Goal: Task Accomplishment & Management: Use online tool/utility

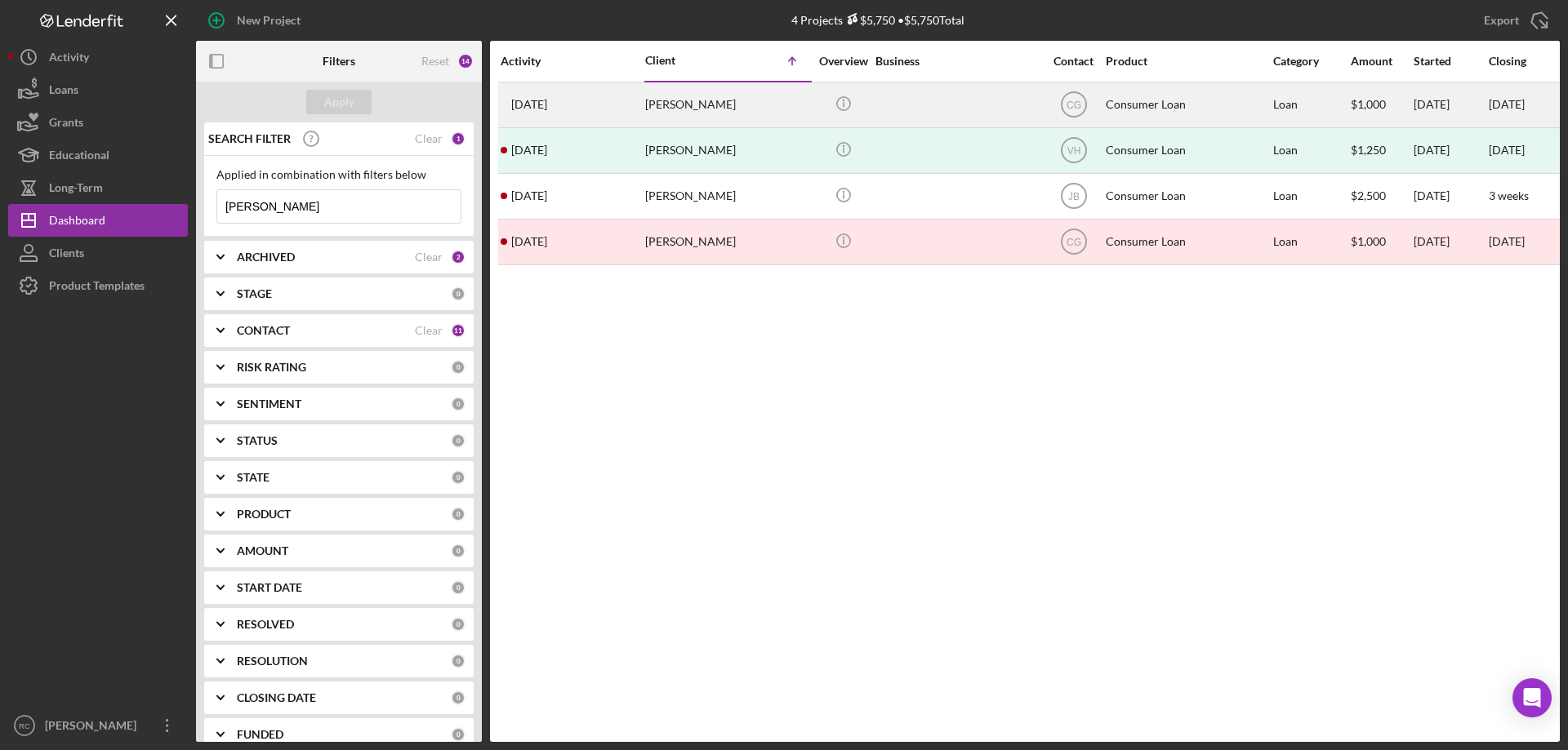
click at [694, 102] on div "[PERSON_NAME]" at bounding box center [727, 105] width 163 height 44
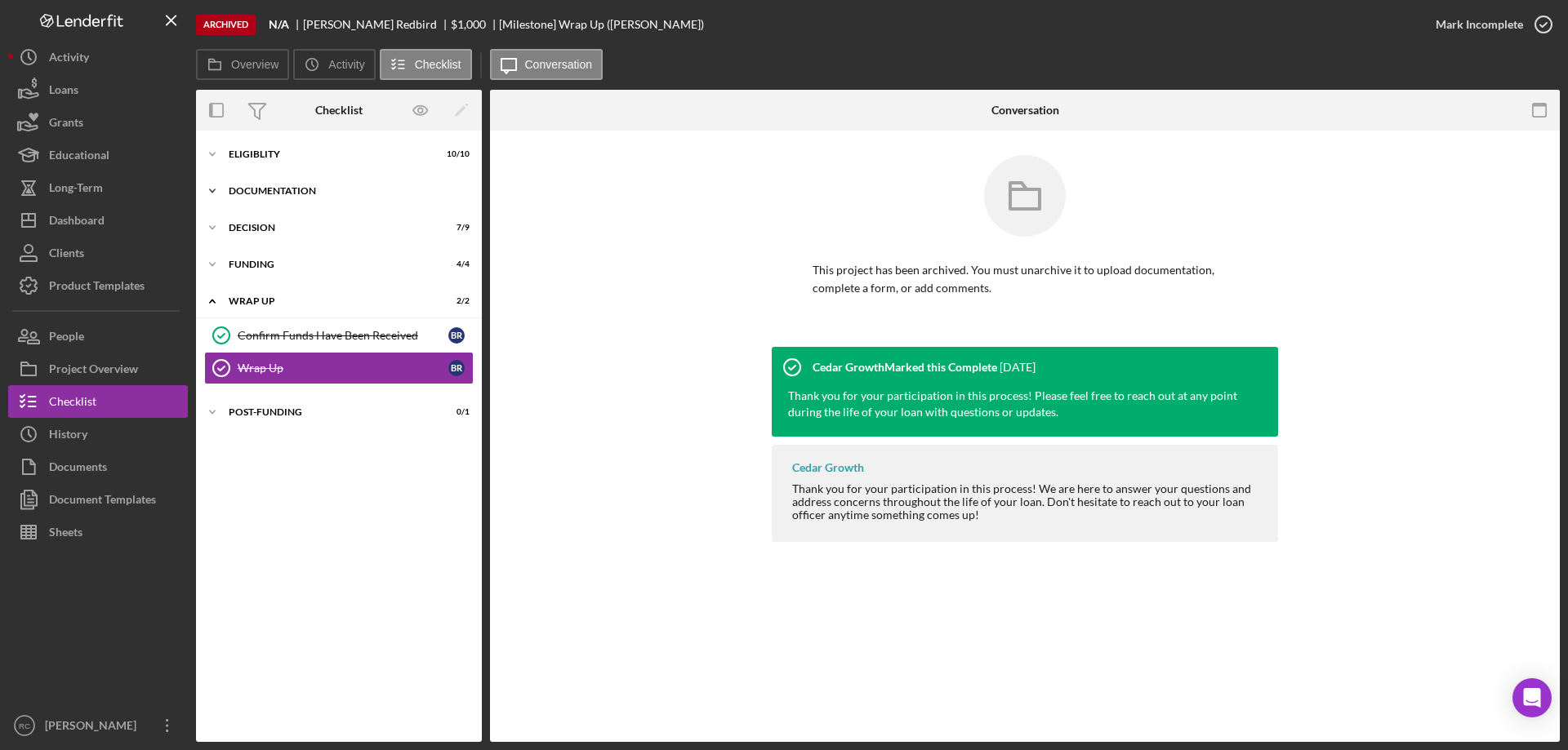
click at [250, 187] on div "Documentation" at bounding box center [345, 191] width 233 height 10
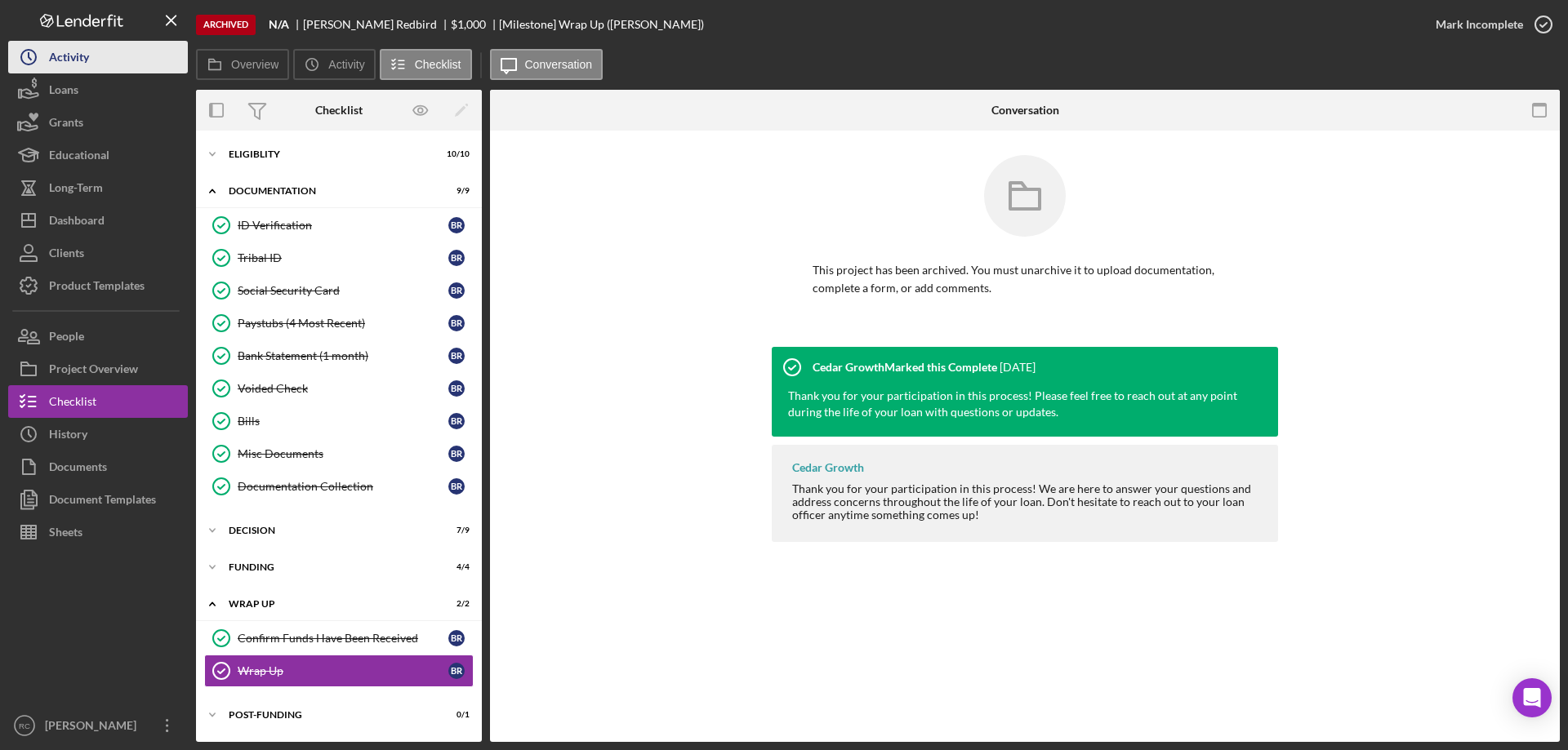
click at [65, 53] on div "Activity" at bounding box center [69, 59] width 40 height 37
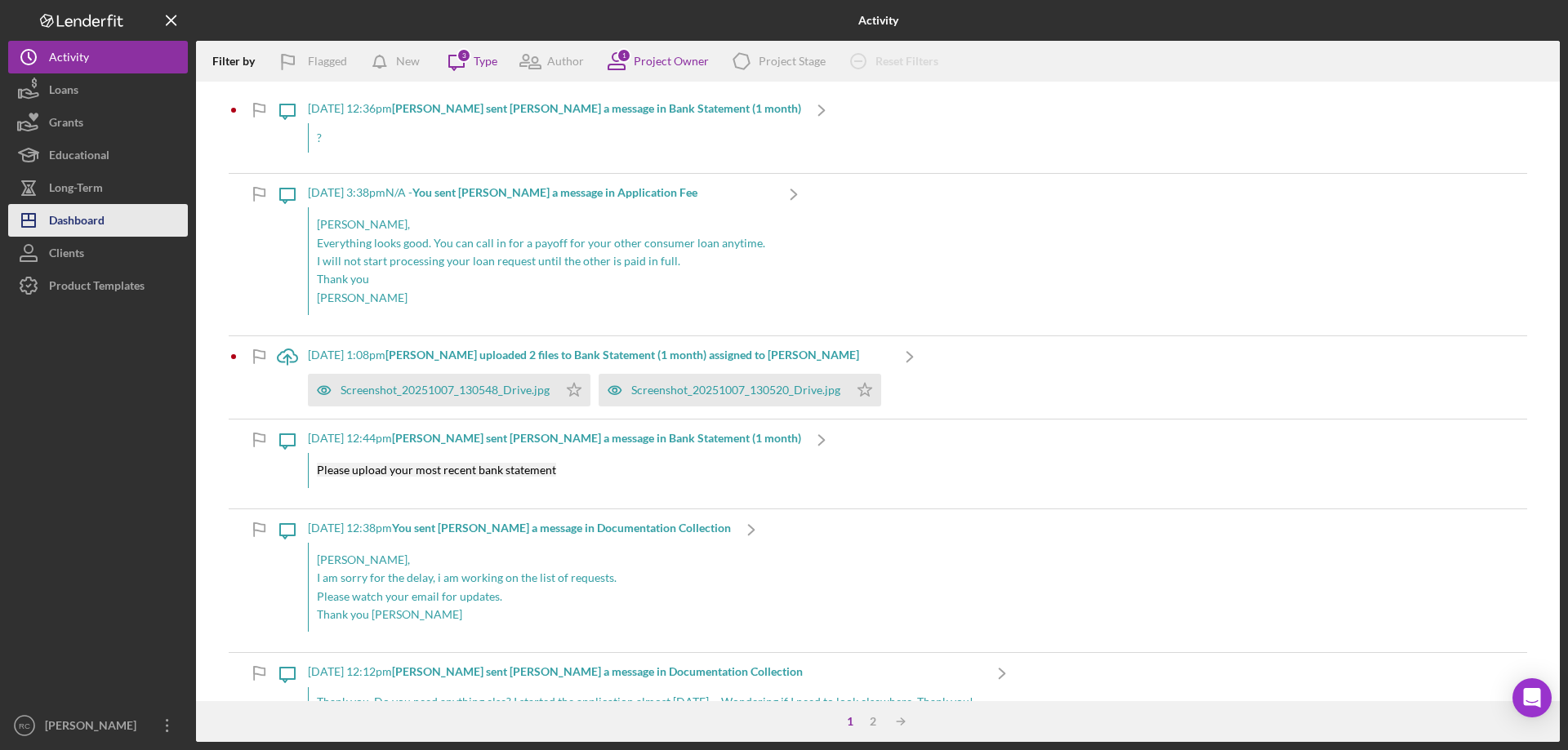
click at [83, 225] on div "Dashboard" at bounding box center [77, 222] width 56 height 37
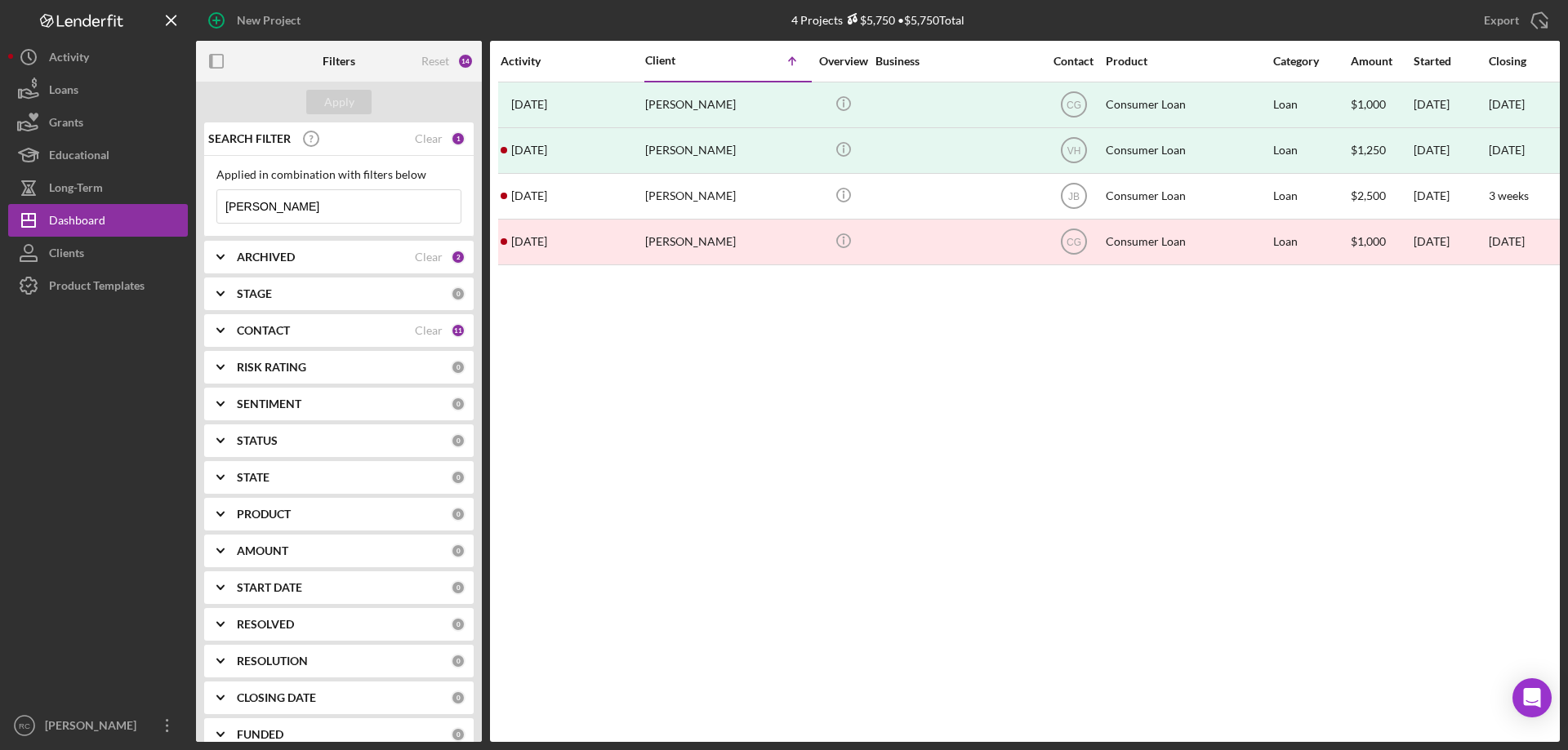
click at [276, 204] on input "[PERSON_NAME]" at bounding box center [338, 206] width 243 height 32
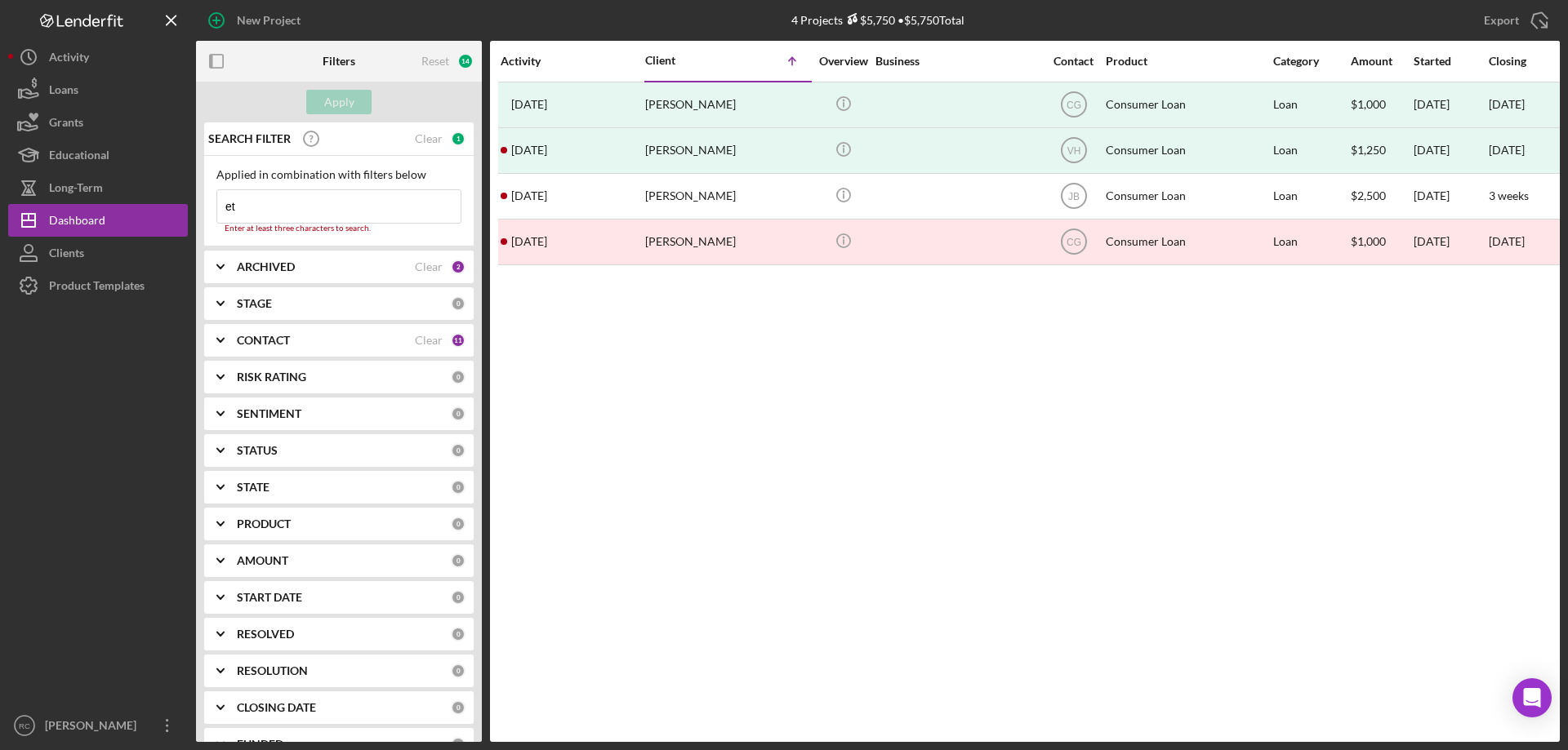
type input "e"
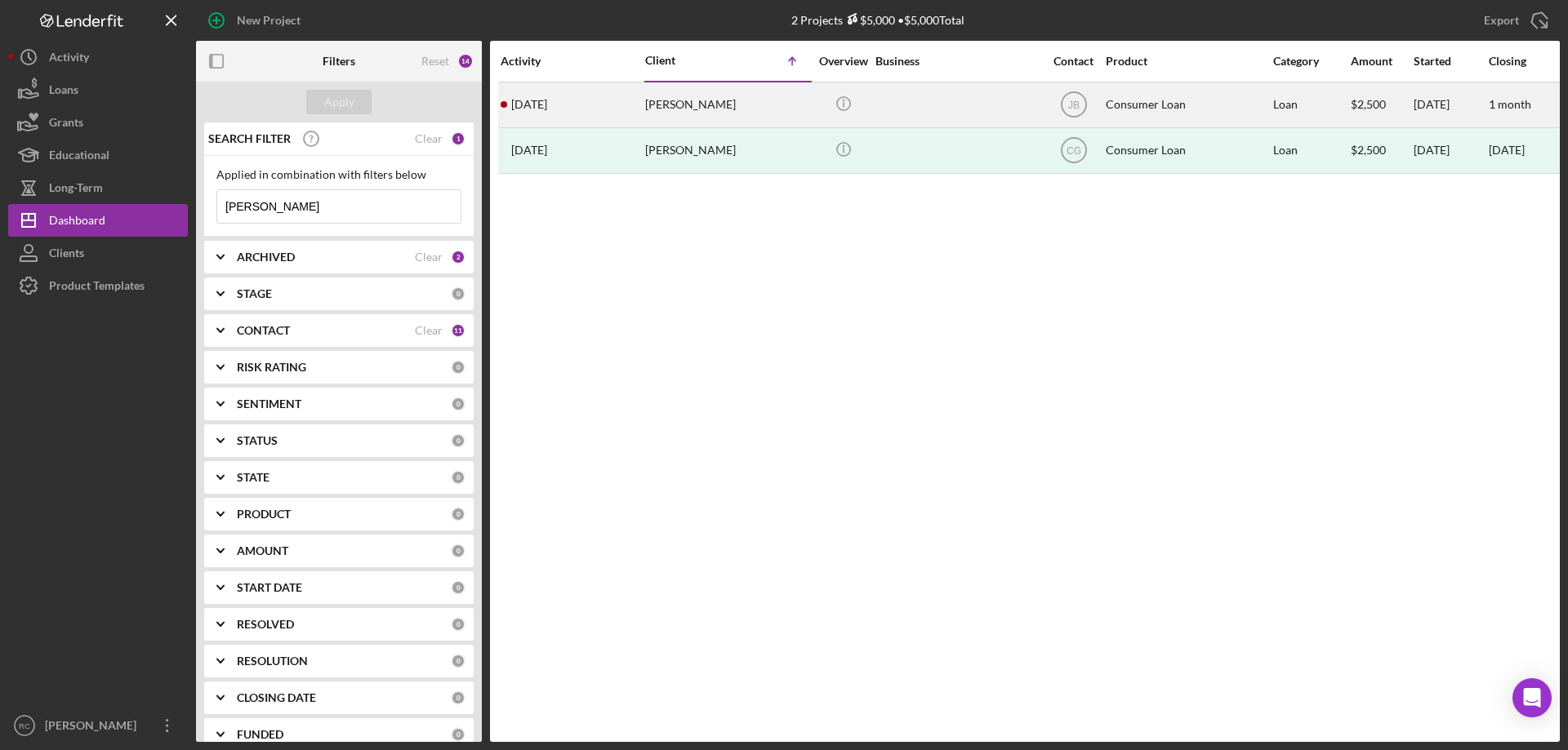
type input "[PERSON_NAME]"
click at [681, 100] on div "[PERSON_NAME]" at bounding box center [727, 105] width 163 height 44
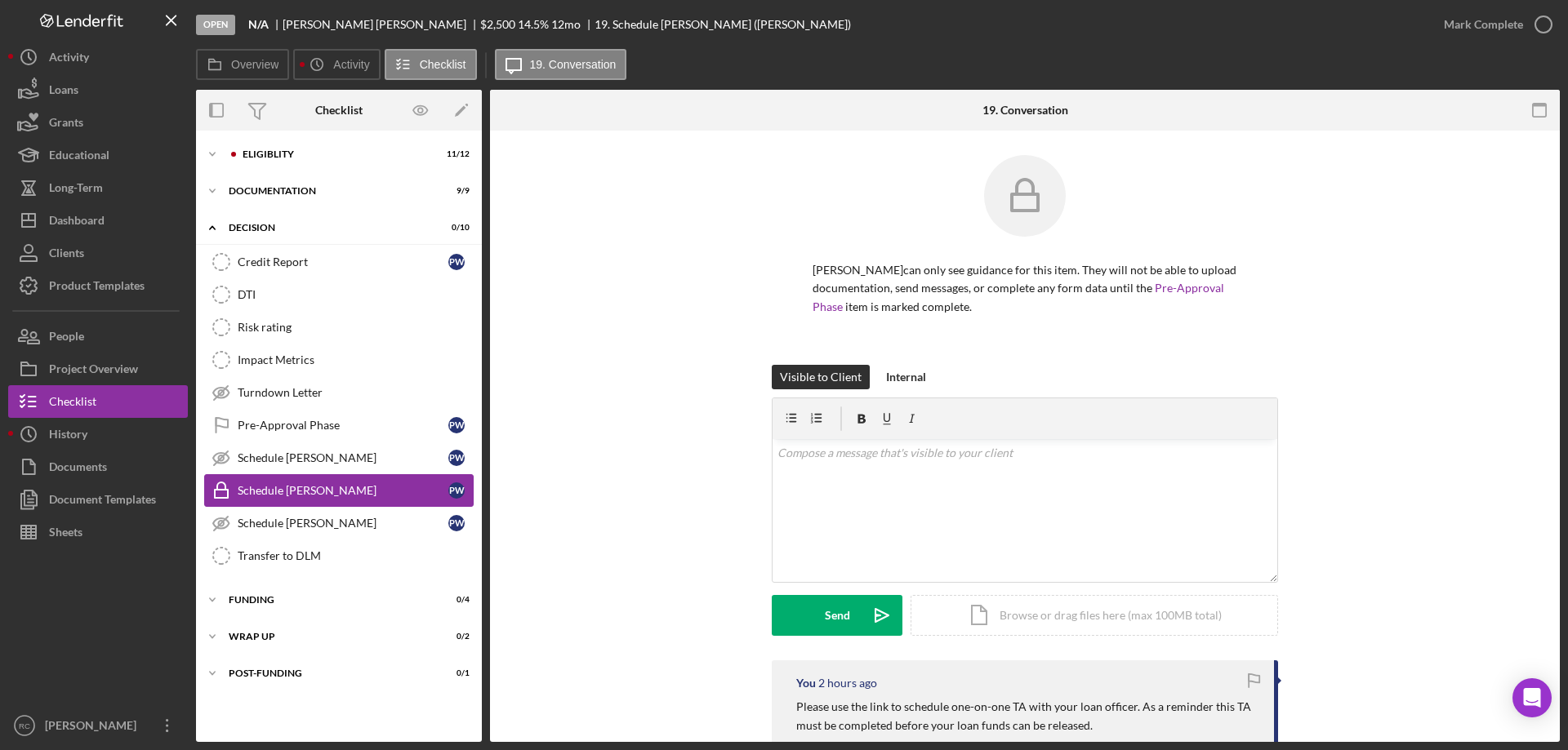
click at [312, 490] on div "Schedule [PERSON_NAME]" at bounding box center [342, 490] width 210 height 13
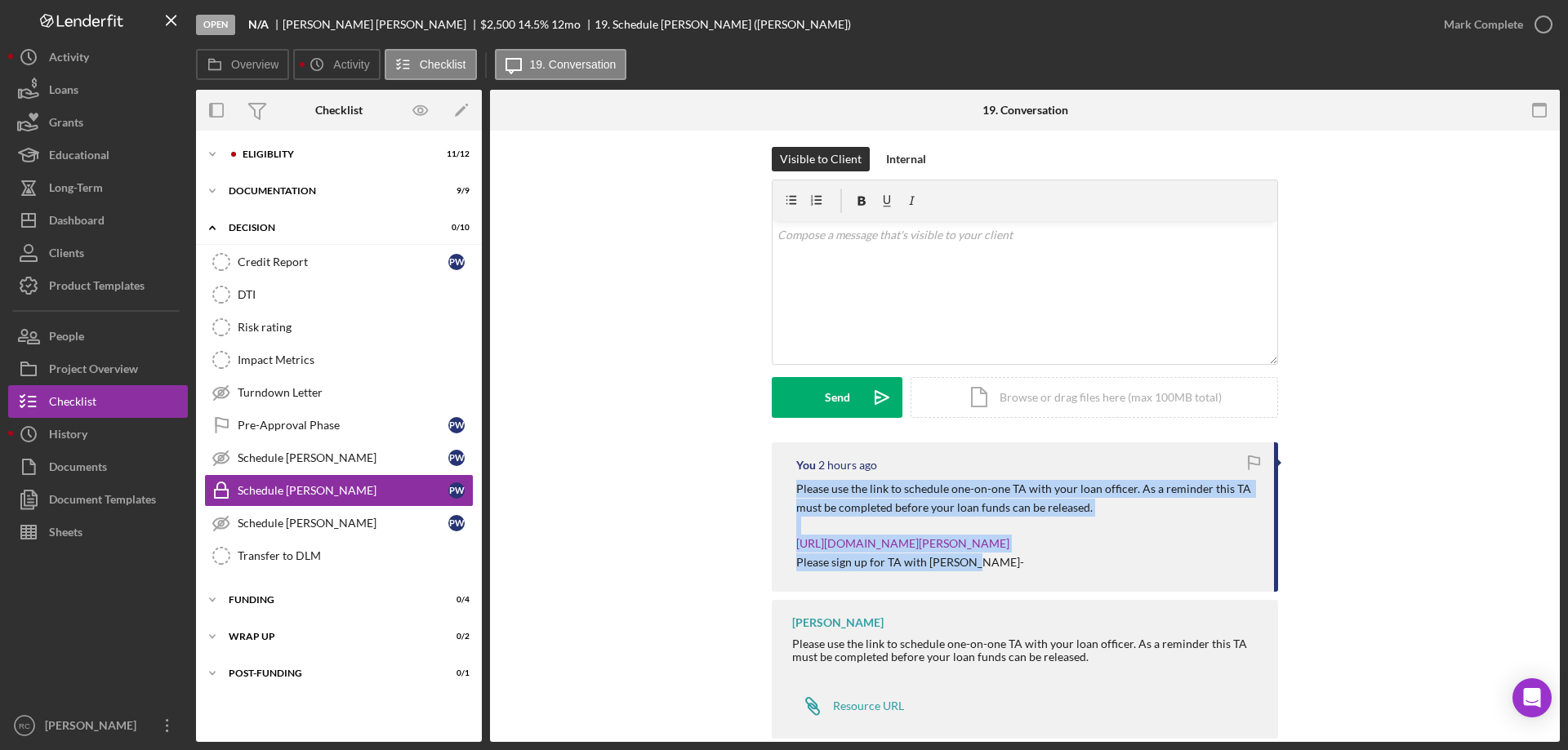
drag, startPoint x: 793, startPoint y: 489, endPoint x: 975, endPoint y: 557, distance: 194.3
click at [975, 557] on div "You 2 hours ago Please use the link to schedule one-on-one TA with your loan of…" at bounding box center [1025, 516] width 506 height 149
copy div "Please use the link to schedule one-on-one TA with your loan officer. As a remi…"
